Goal: Browse casually: Explore the website without a specific task or goal

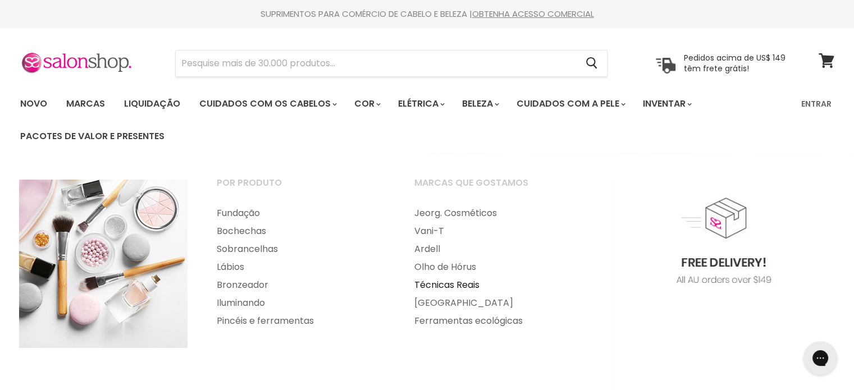
scroll to position [56, 0]
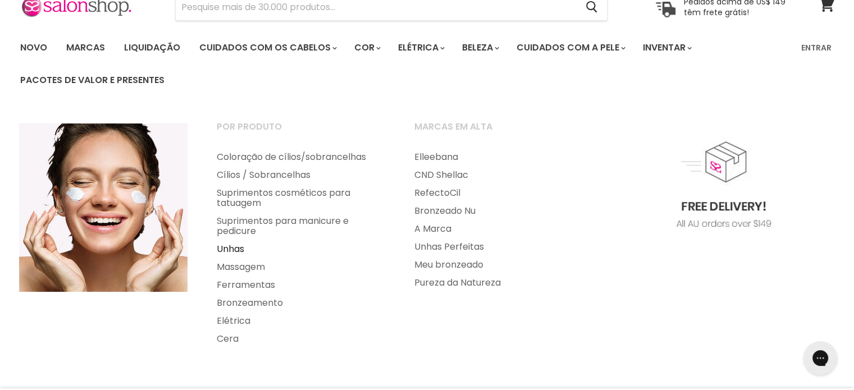
click at [239, 249] on font "Unhas" at bounding box center [230, 248] width 27 height 13
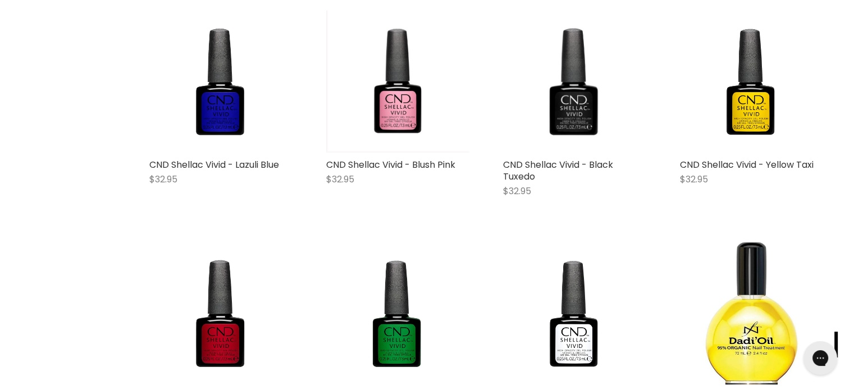
scroll to position [672, 0]
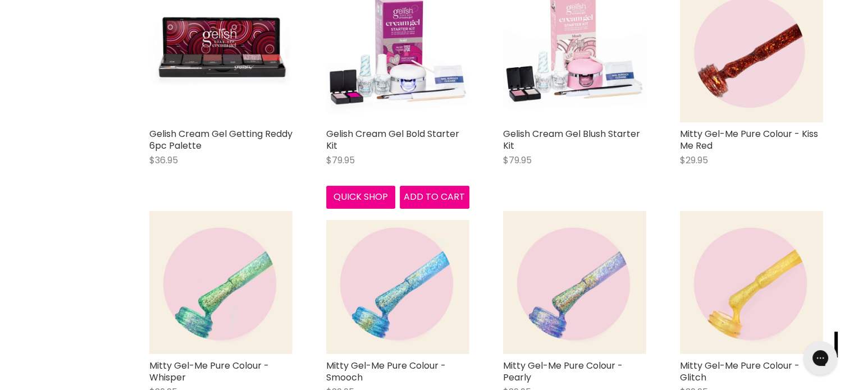
scroll to position [4545, 0]
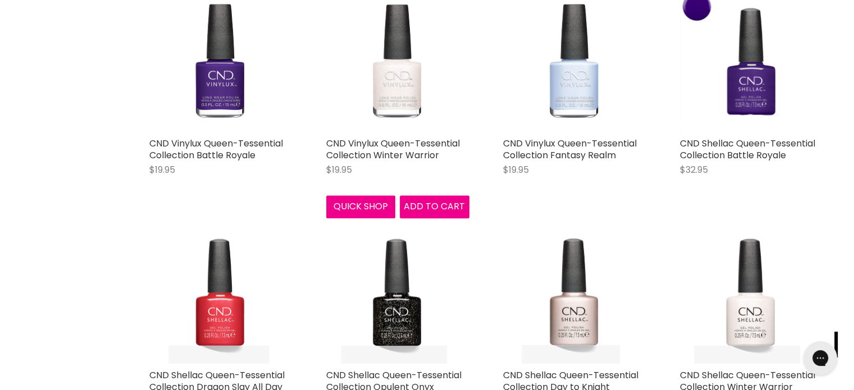
scroll to position [5616, 0]
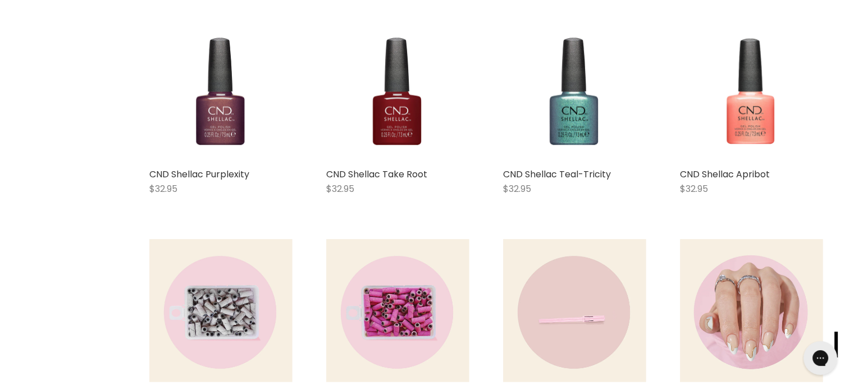
scroll to position [10942, 0]
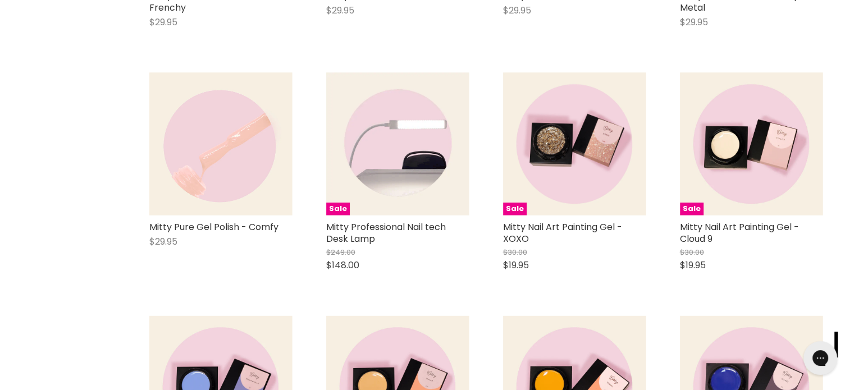
scroll to position [11560, 0]
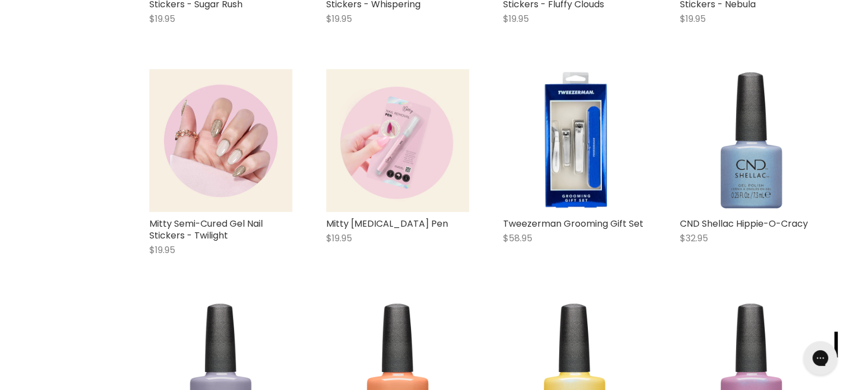
scroll to position [16218, 0]
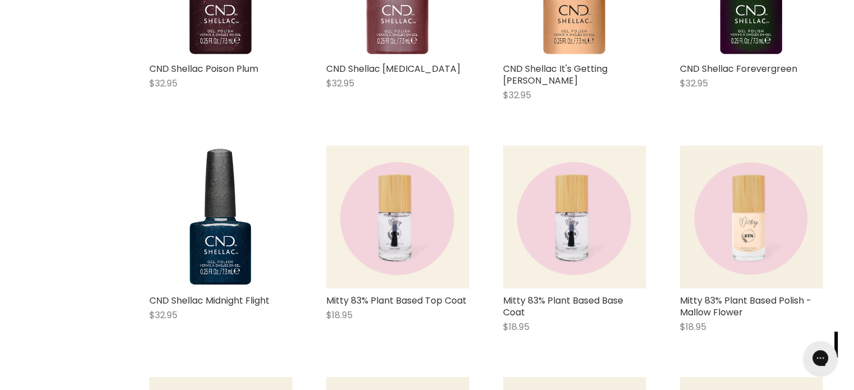
scroll to position [19136, 0]
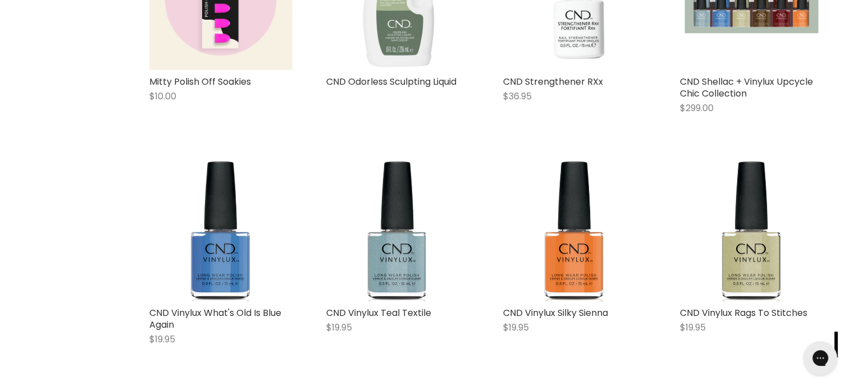
scroll to position [21718, 0]
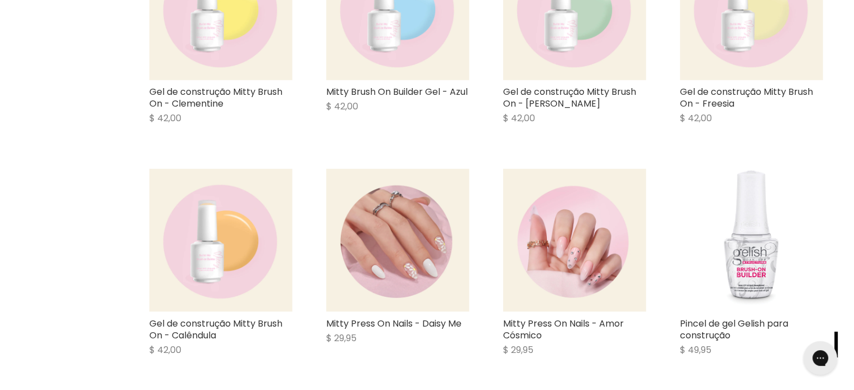
scroll to position [24706, 0]
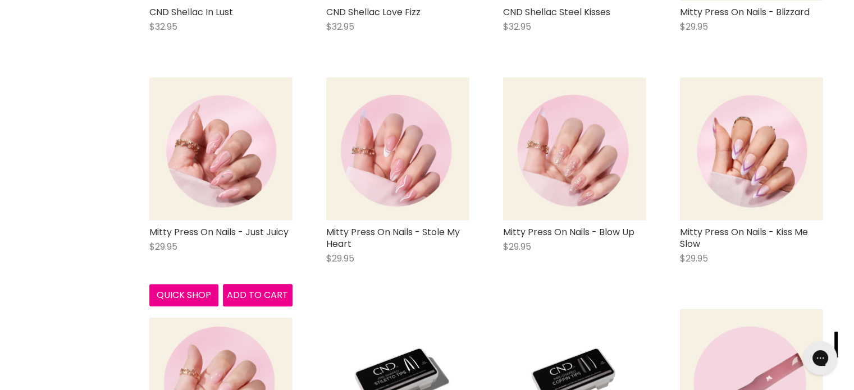
scroll to position [26783, 0]
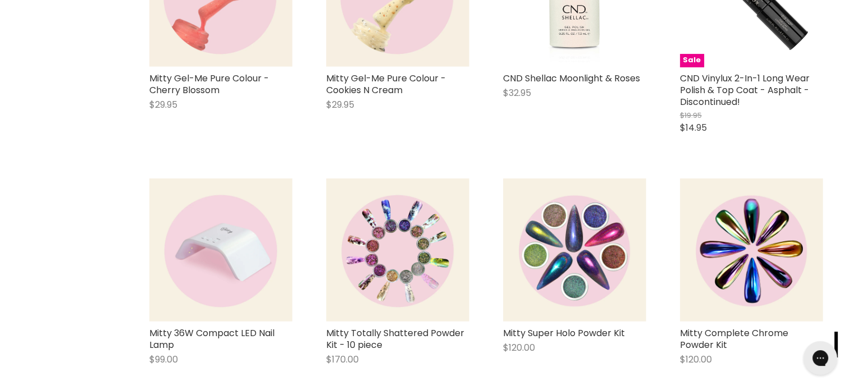
scroll to position [30262, 0]
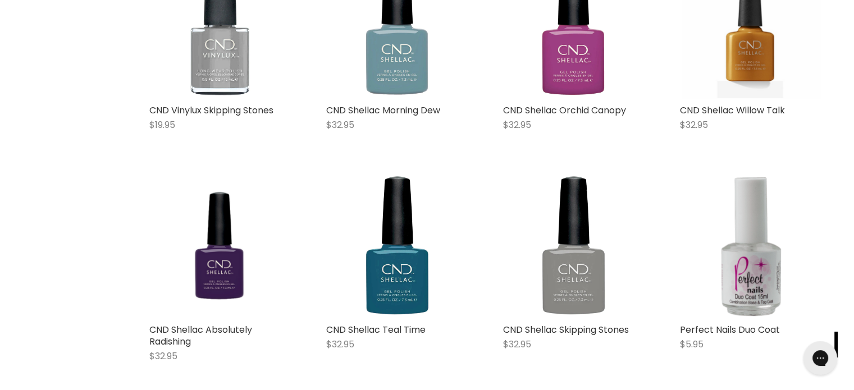
scroll to position [32283, 0]
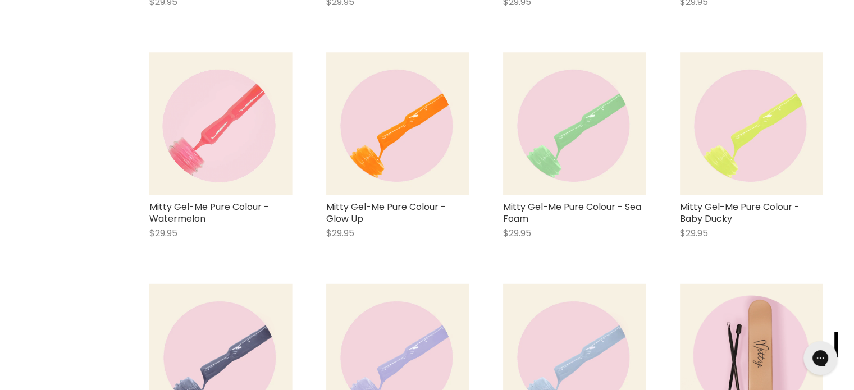
scroll to position [35313, 0]
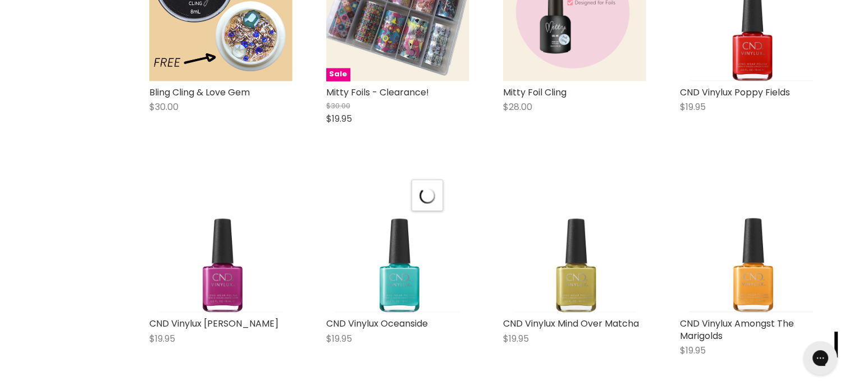
scroll to position [36099, 0]
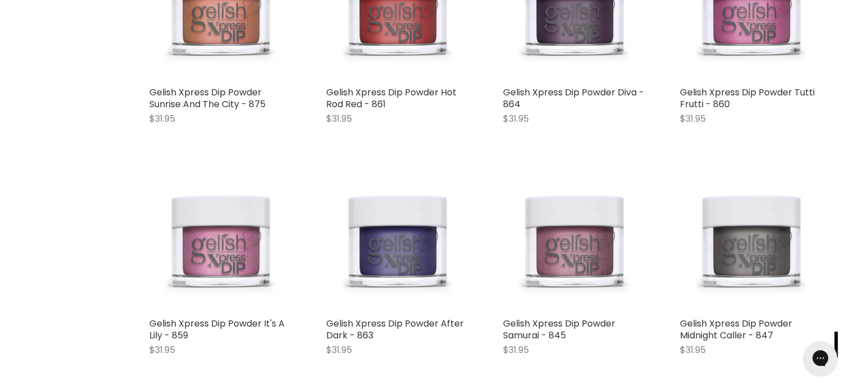
scroll to position [40563, 0]
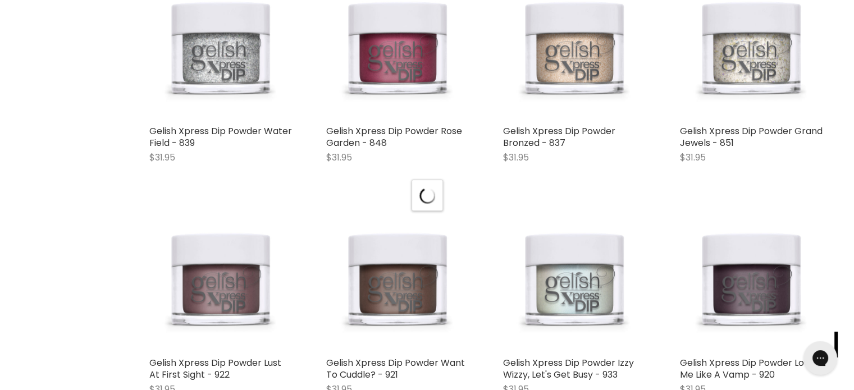
scroll to position [41655, 0]
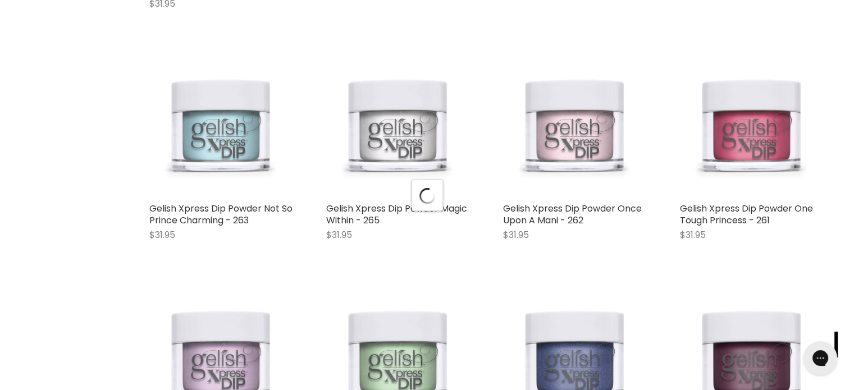
scroll to position [44405, 0]
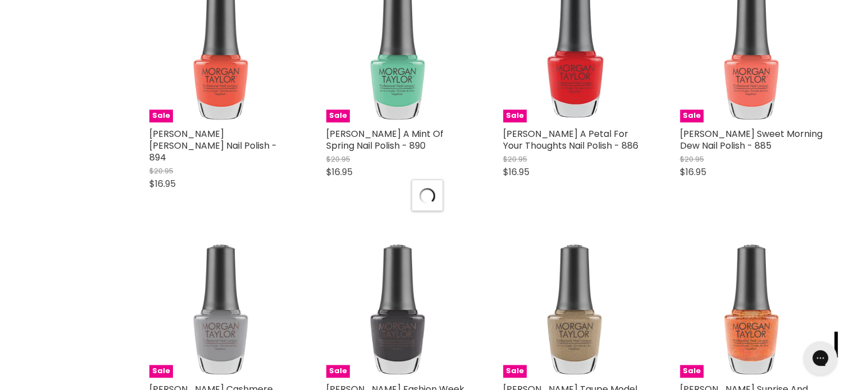
scroll to position [47379, 0]
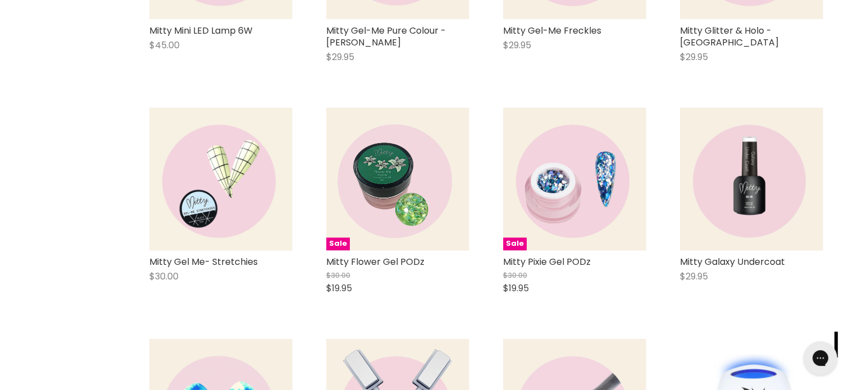
scroll to position [52935, 0]
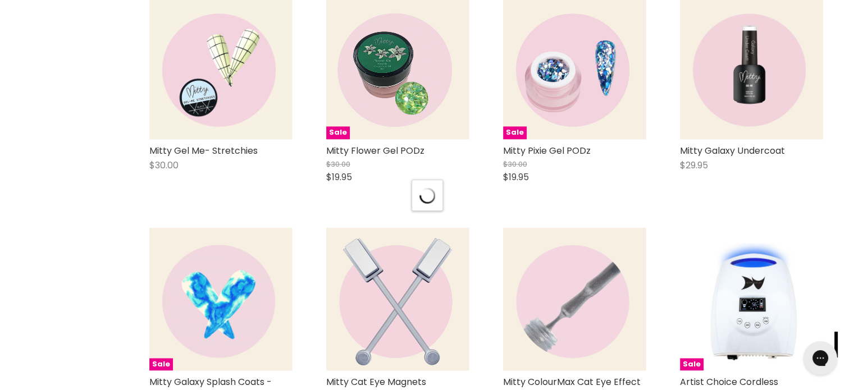
scroll to position [53160, 0]
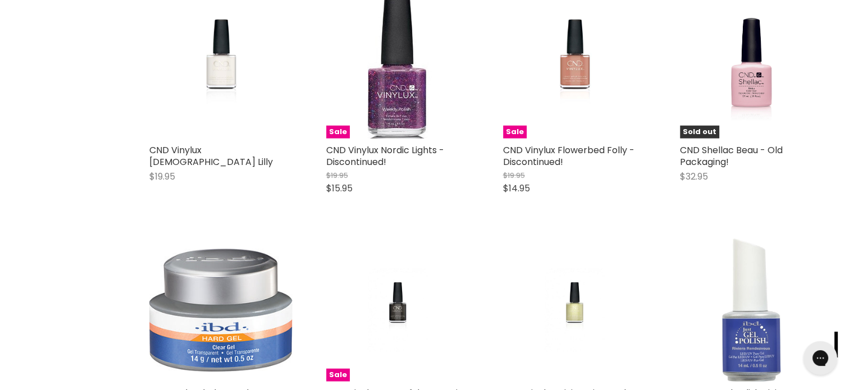
scroll to position [58586, 0]
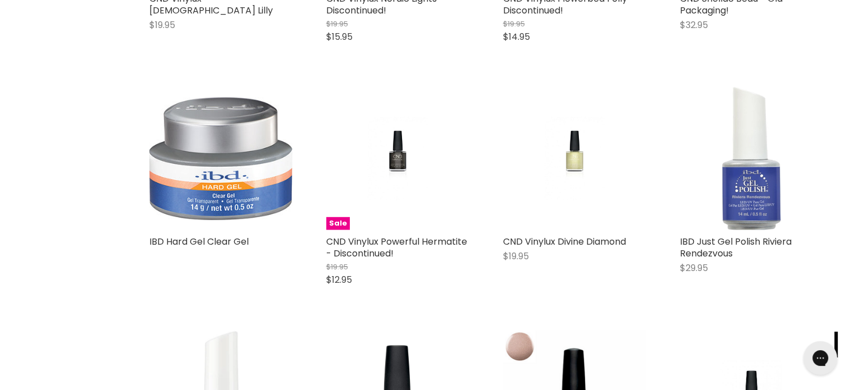
scroll to position [58940, 0]
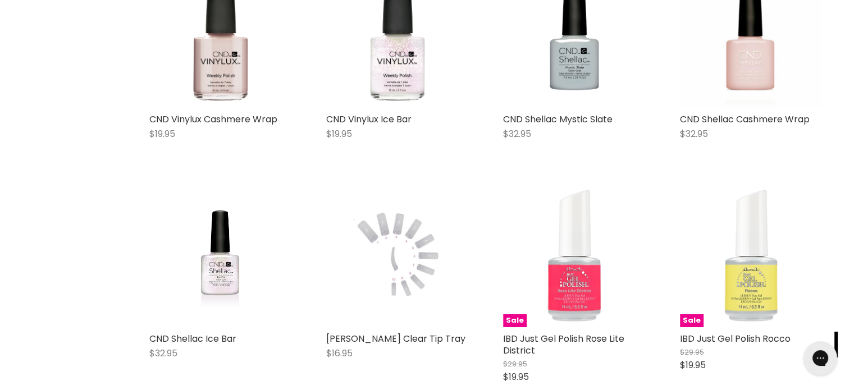
scroll to position [64159, 0]
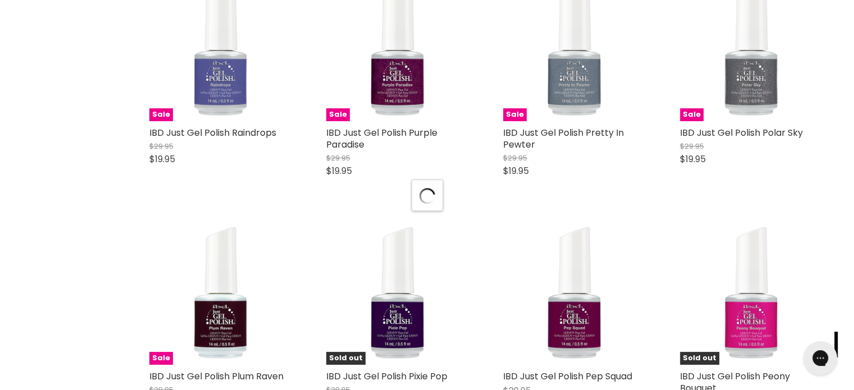
scroll to position [64777, 0]
